Goal: Information Seeking & Learning: Find specific fact

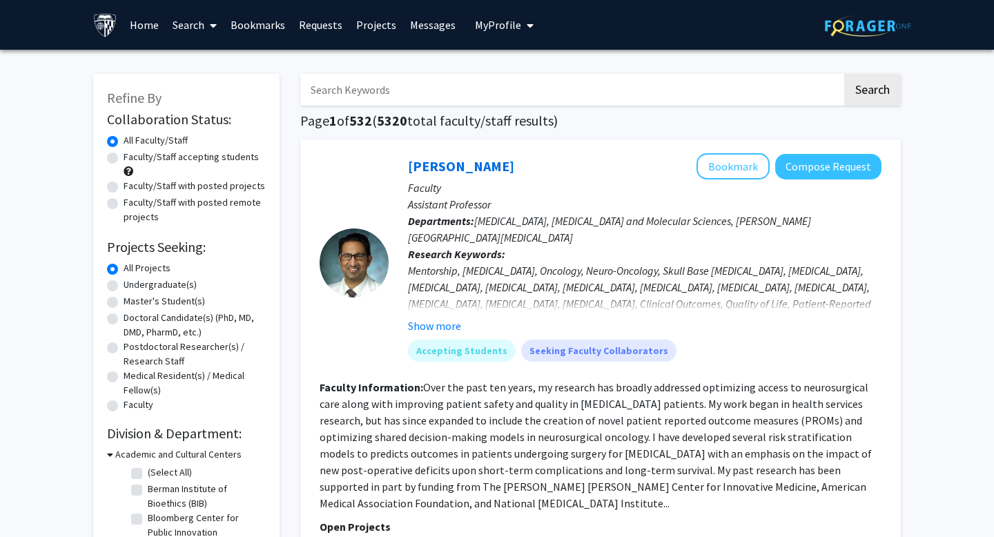
click at [693, 97] on input "Search Keywords" at bounding box center [571, 90] width 542 height 32
type input "[PERSON_NAME]"
click at [845, 74] on button "Search" at bounding box center [873, 90] width 57 height 32
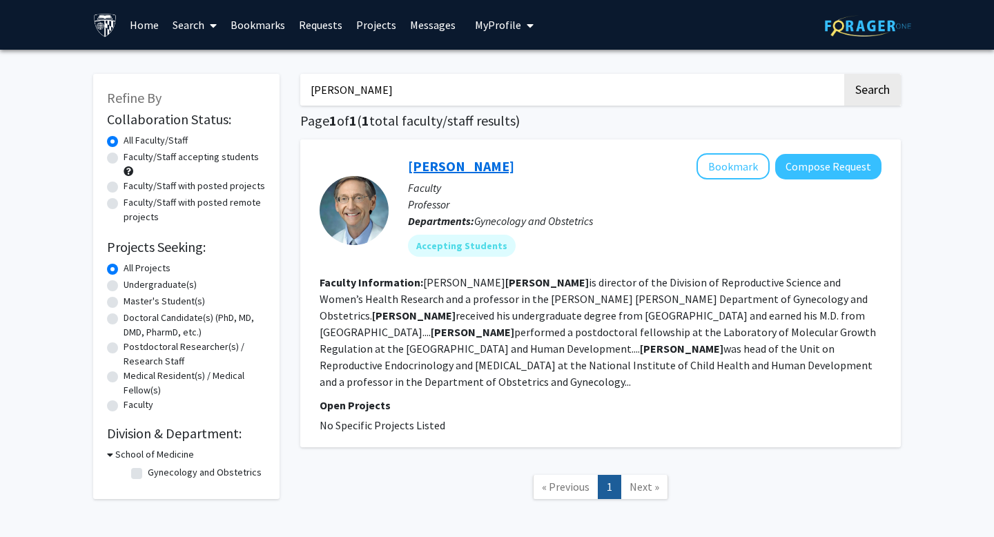
click at [478, 160] on link "[PERSON_NAME]" at bounding box center [461, 165] width 106 height 17
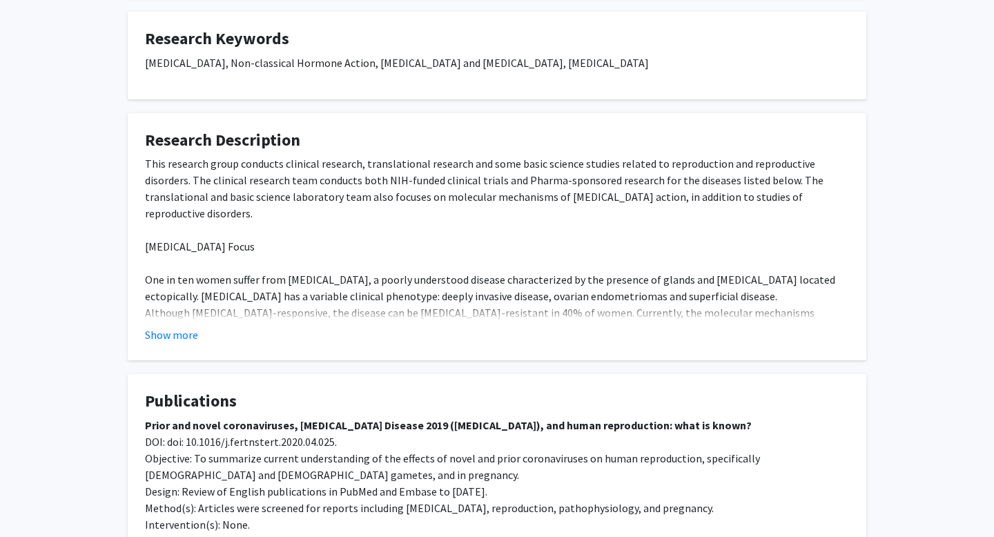
scroll to position [672, 0]
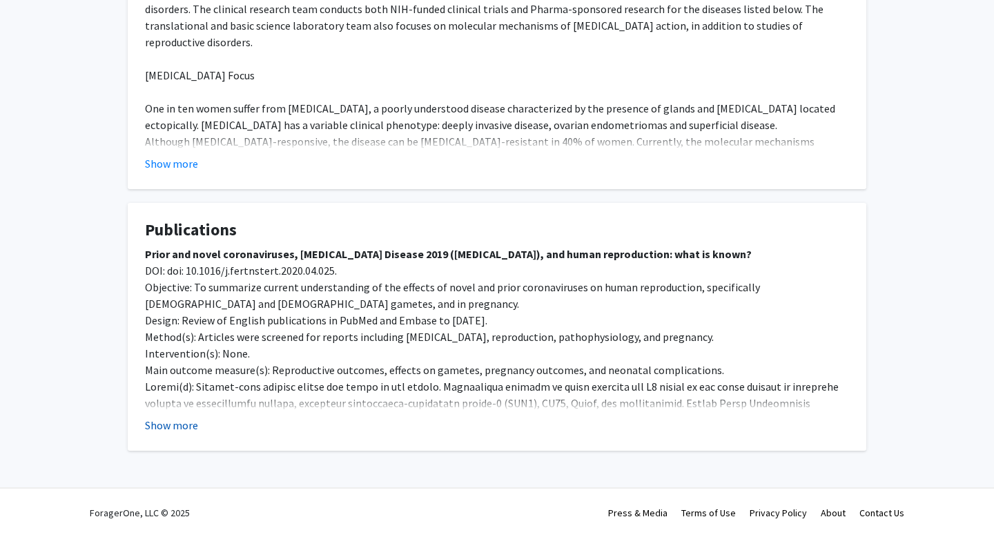
click at [173, 419] on button "Show more" at bounding box center [171, 425] width 53 height 17
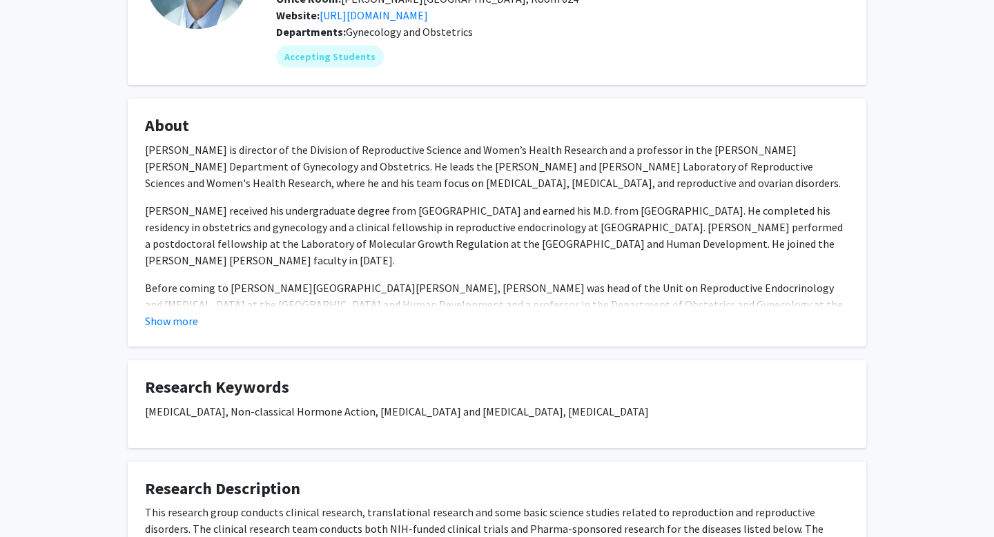
scroll to position [0, 0]
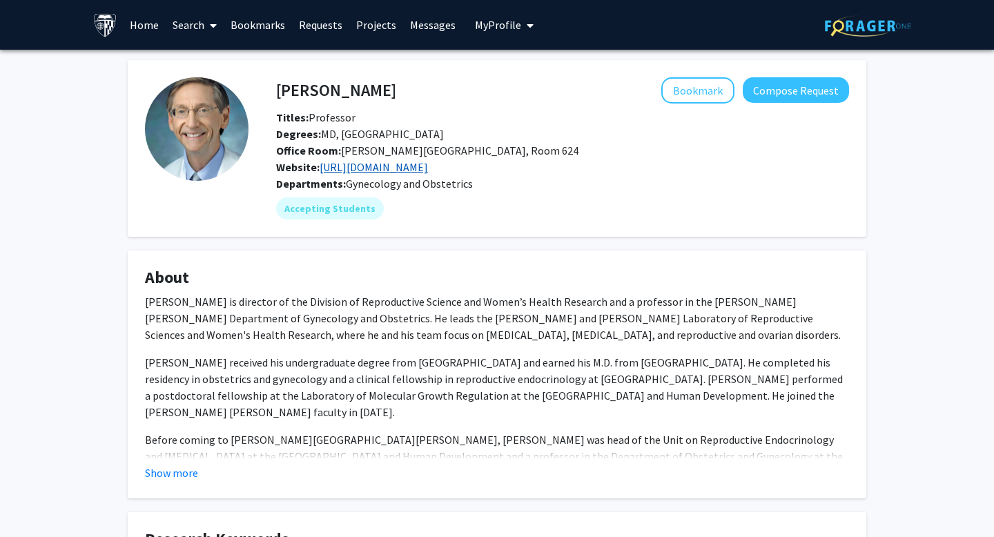
click at [418, 166] on link "[URL][DOMAIN_NAME]" at bounding box center [374, 167] width 108 height 14
